Goal: Book appointment/travel/reservation

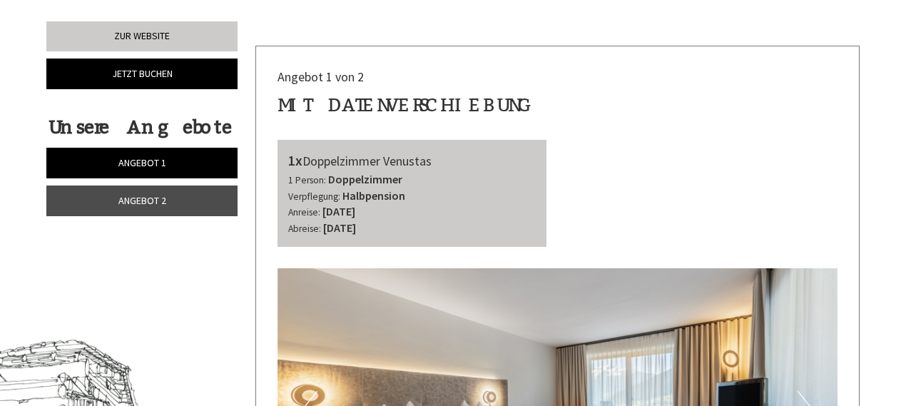
scroll to position [450, 0]
click at [167, 205] on link "Angebot 2" at bounding box center [141, 200] width 191 height 31
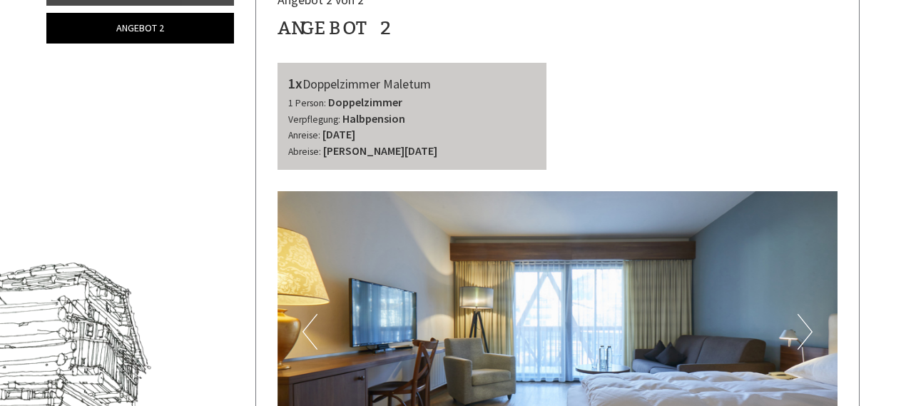
scroll to position [0, 0]
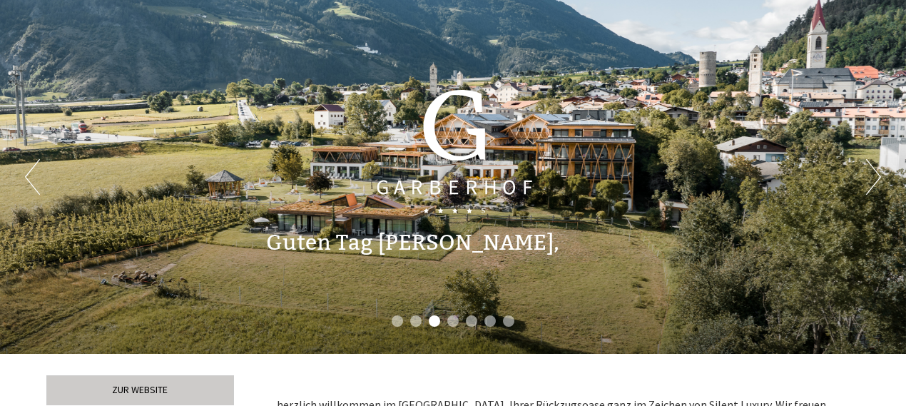
click at [870, 173] on button "Next" at bounding box center [873, 177] width 15 height 36
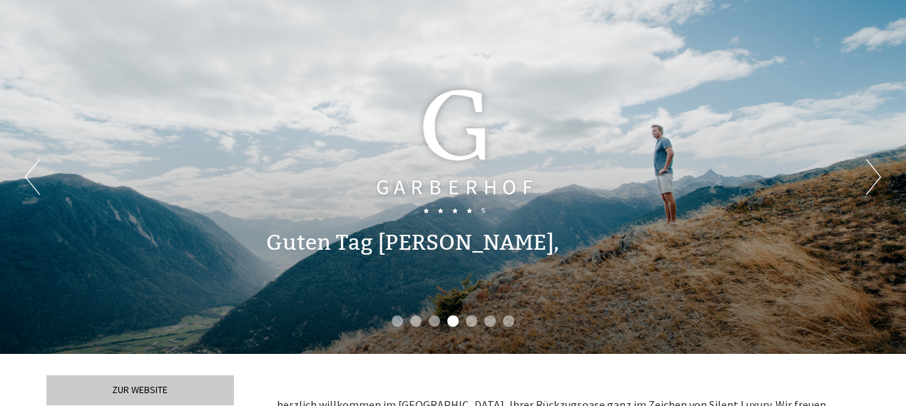
click at [870, 173] on button "Next" at bounding box center [873, 177] width 15 height 36
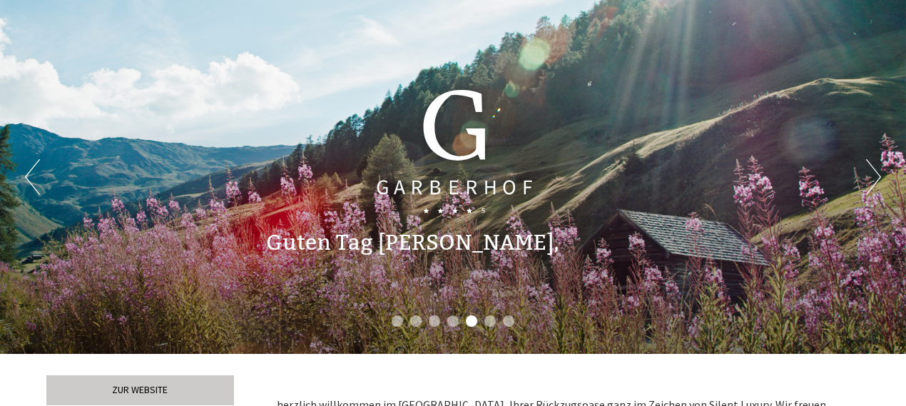
click at [870, 173] on button "Next" at bounding box center [873, 177] width 15 height 36
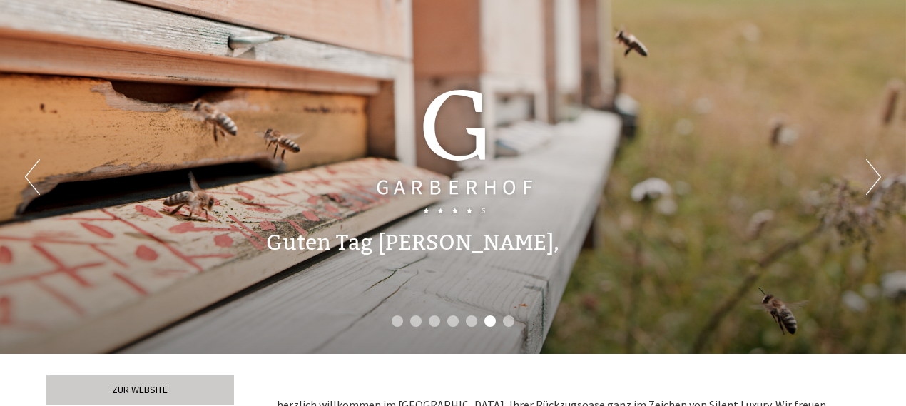
click at [870, 173] on button "Next" at bounding box center [873, 177] width 15 height 36
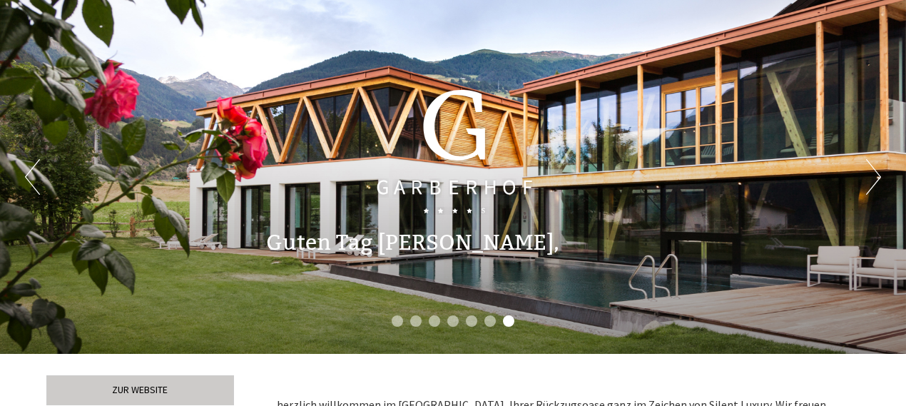
click at [870, 173] on button "Next" at bounding box center [873, 177] width 15 height 36
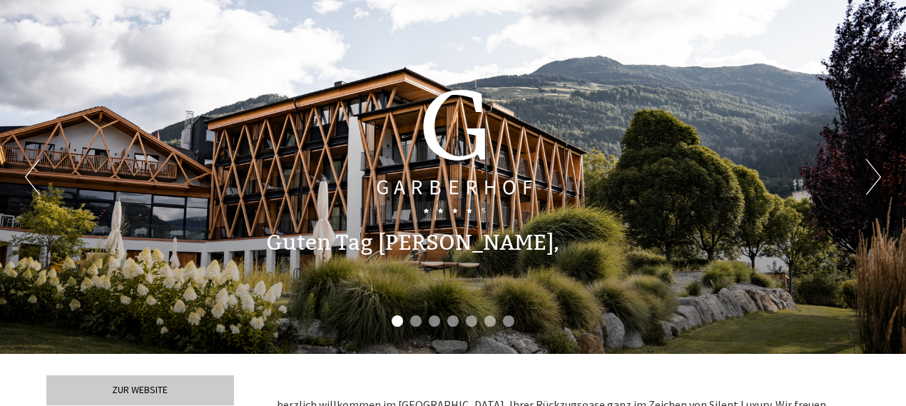
click at [870, 173] on button "Next" at bounding box center [873, 177] width 15 height 36
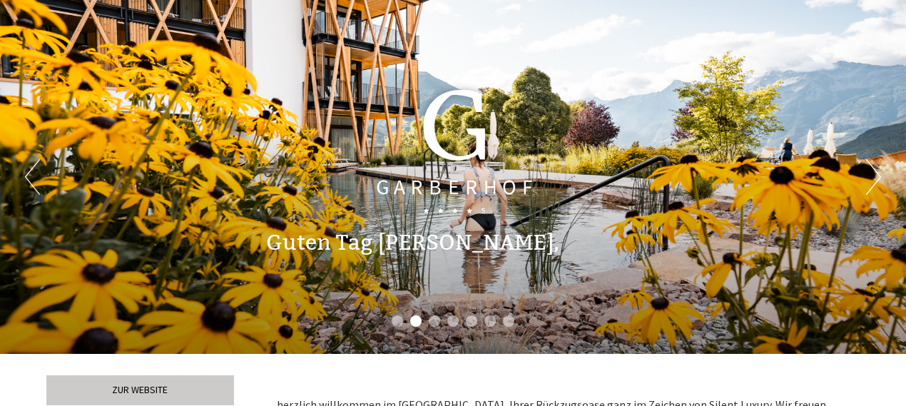
click at [870, 173] on button "Next" at bounding box center [873, 177] width 15 height 36
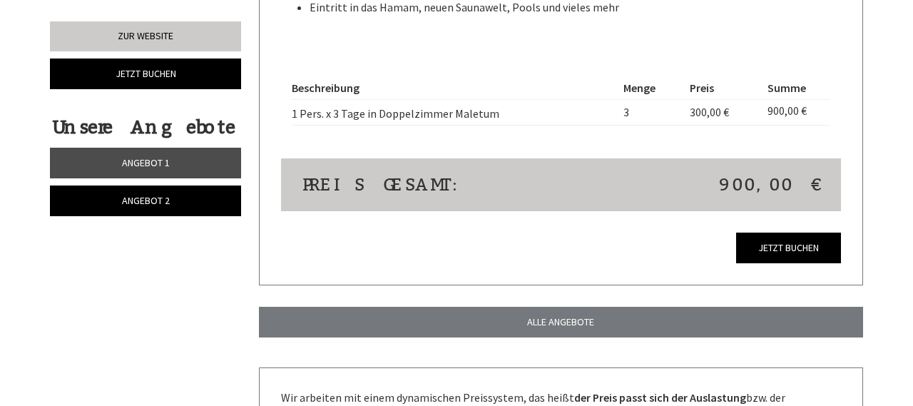
scroll to position [1236, 0]
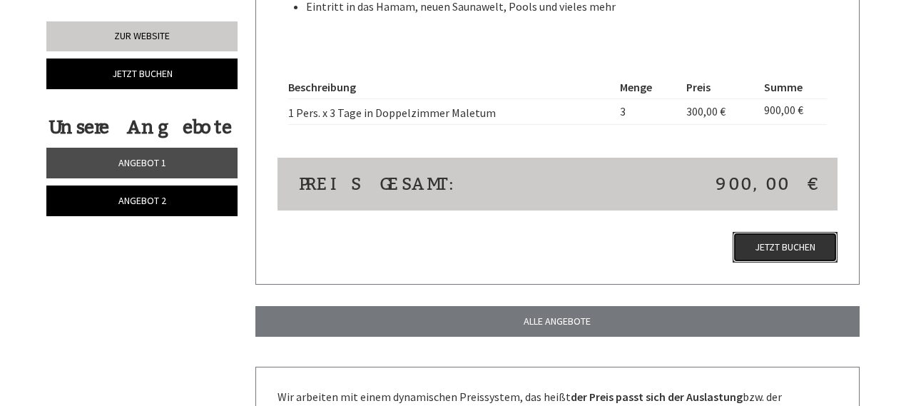
click at [766, 249] on link "Jetzt buchen" at bounding box center [785, 247] width 105 height 31
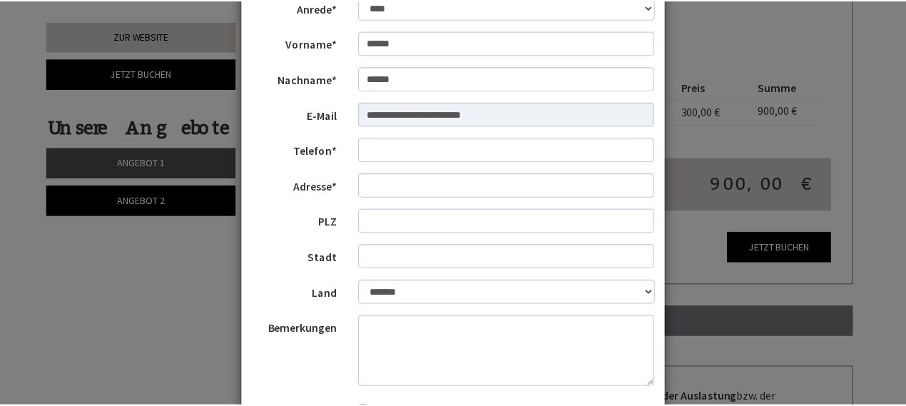
scroll to position [0, 0]
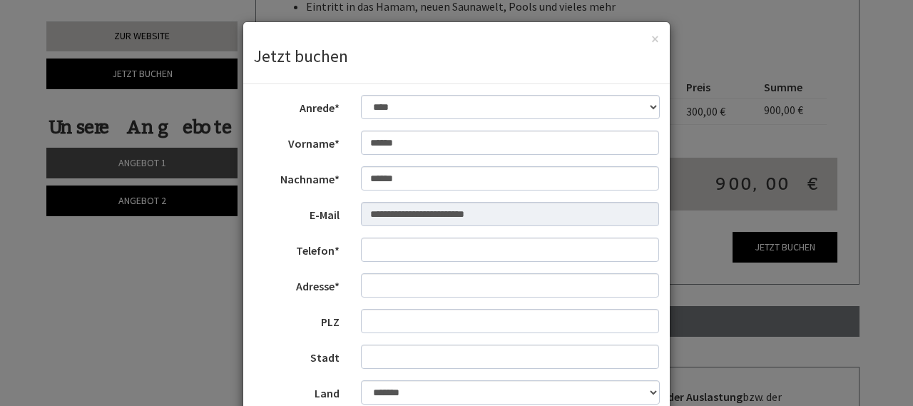
click at [643, 36] on div "× Jetzt buchen" at bounding box center [456, 53] width 427 height 62
click at [655, 38] on div "× Jetzt buchen" at bounding box center [456, 53] width 427 height 62
click at [655, 38] on button "×" at bounding box center [655, 38] width 8 height 15
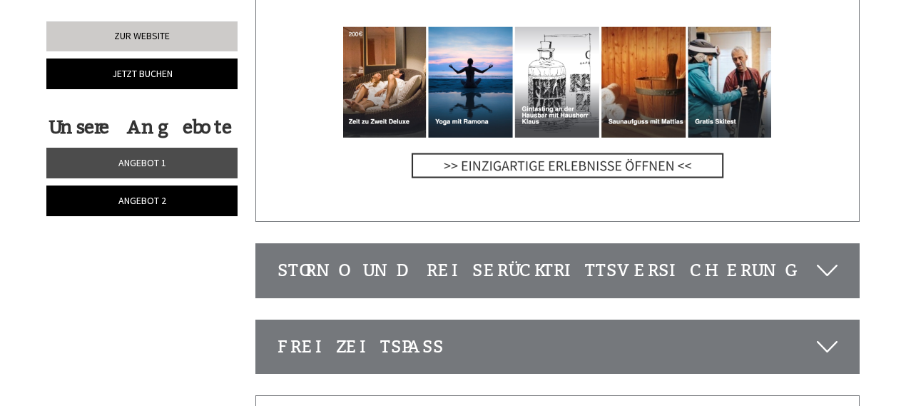
scroll to position [3160, 0]
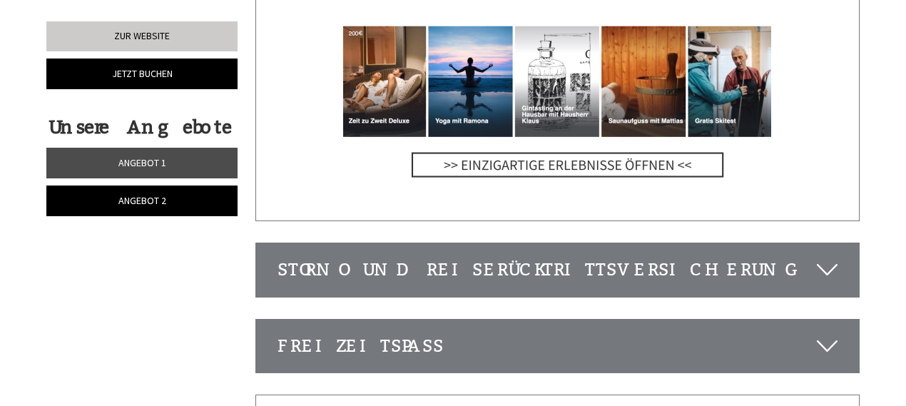
click at [458, 243] on div "Storno und Reiserücktrittsversicherung" at bounding box center [557, 269] width 603 height 53
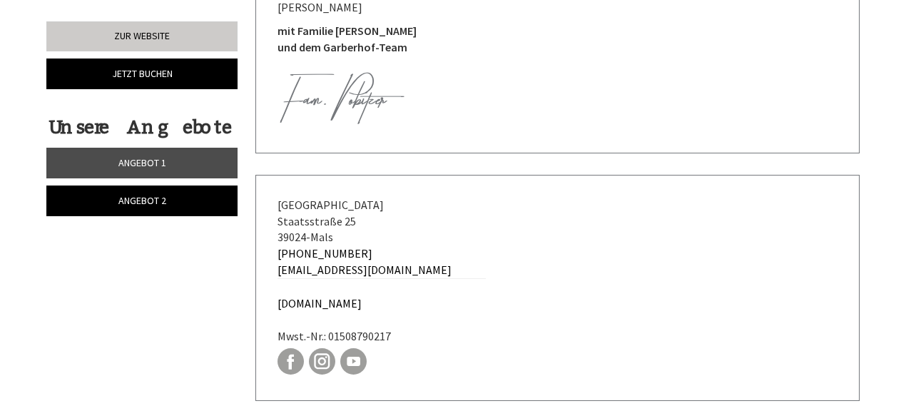
scroll to position [3827, 0]
